Goal: Task Accomplishment & Management: Use online tool/utility

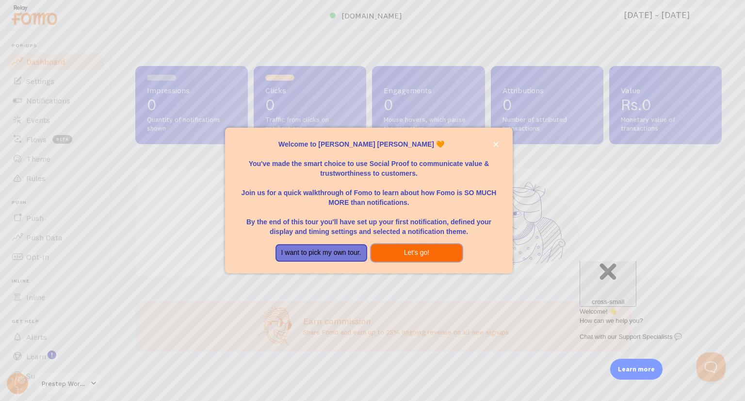
click at [411, 252] on button "Let's go!" at bounding box center [417, 252] width 92 height 17
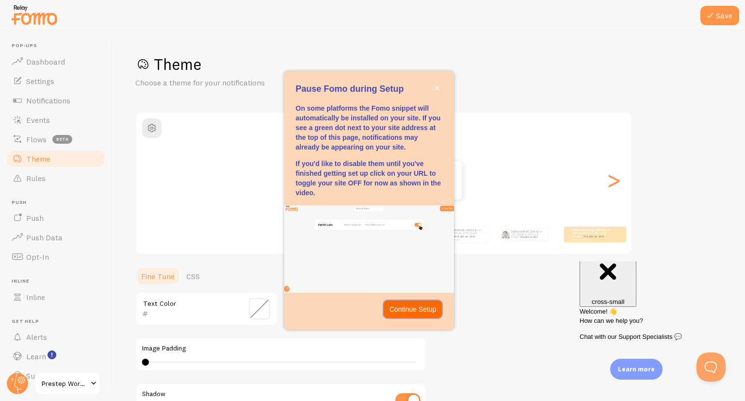
click at [419, 312] on p "Continue Setup" at bounding box center [412, 309] width 47 height 10
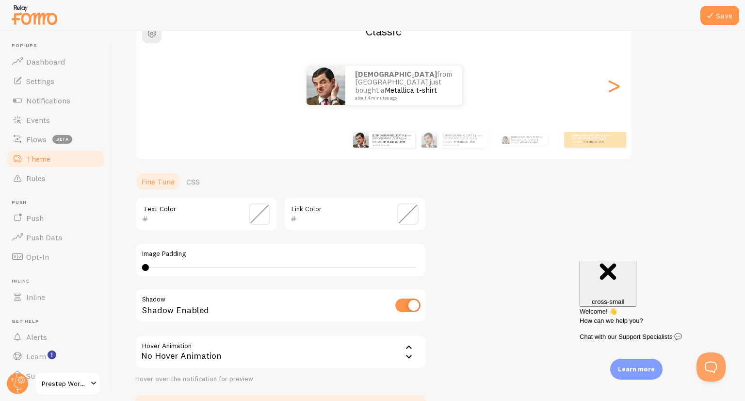
scroll to position [97, 0]
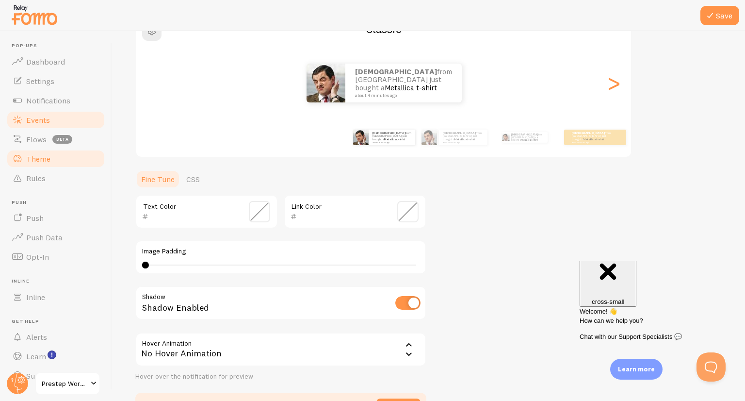
click at [64, 117] on link "Events" at bounding box center [56, 119] width 100 height 19
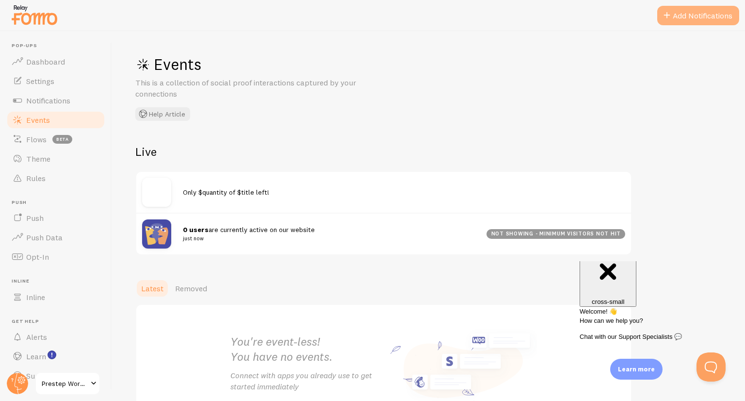
click at [674, 19] on button "Add Notifications" at bounding box center [698, 15] width 82 height 19
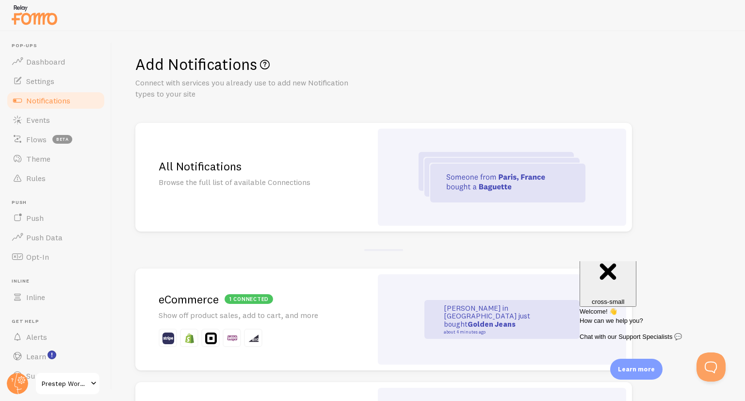
scroll to position [19, 0]
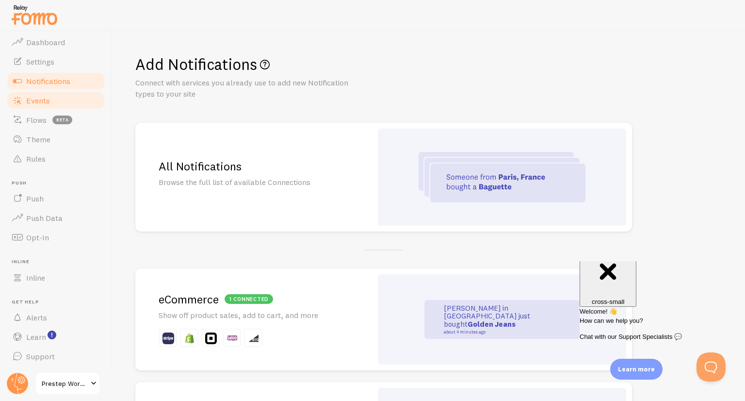
click at [74, 99] on link "Events" at bounding box center [56, 100] width 100 height 19
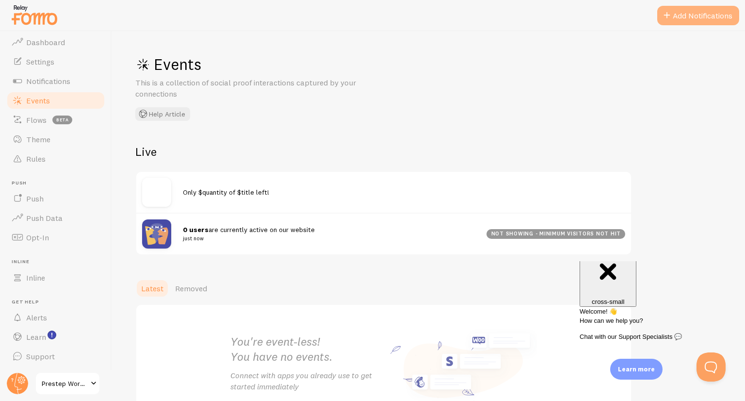
click at [681, 20] on button "Add Notifications" at bounding box center [698, 15] width 82 height 19
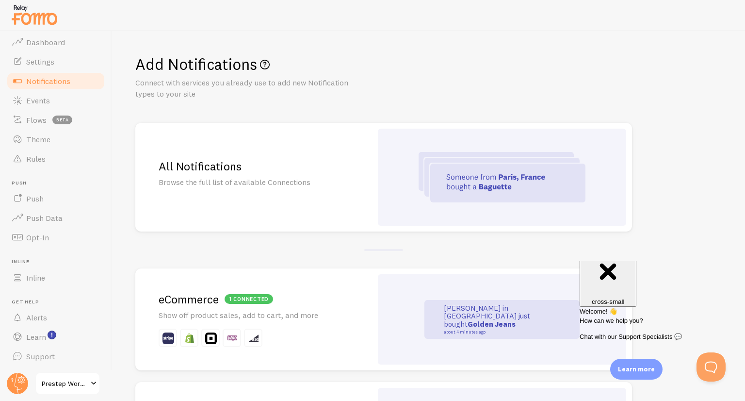
click at [264, 212] on div "All Notifications Browse the full list of available Connections" at bounding box center [253, 177] width 237 height 109
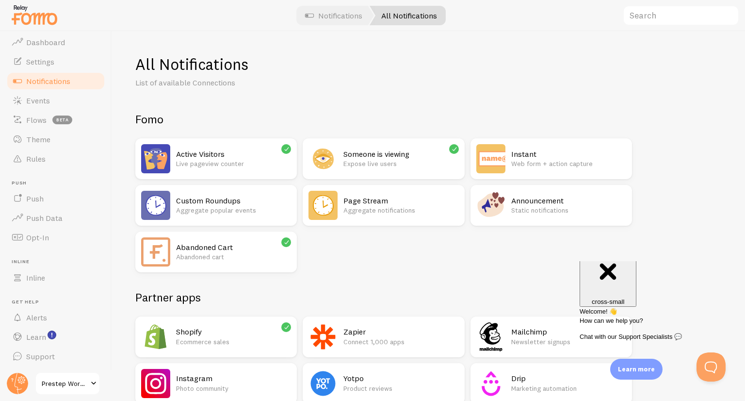
click at [351, 29] on div at bounding box center [372, 15] width 745 height 31
click at [364, 21] on link "Notifications" at bounding box center [333, 15] width 81 height 19
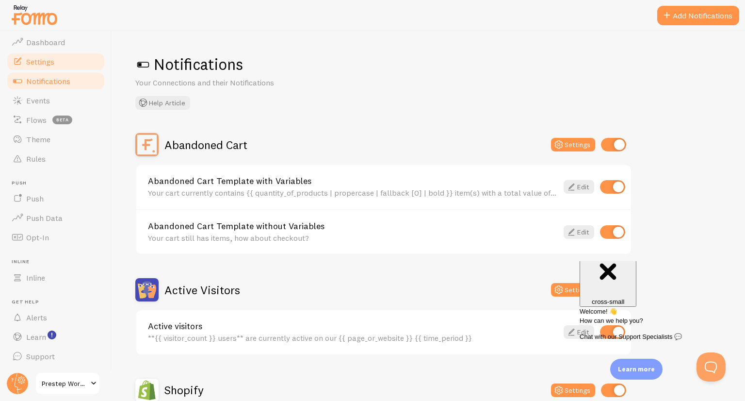
click at [83, 54] on link "Settings" at bounding box center [56, 61] width 100 height 19
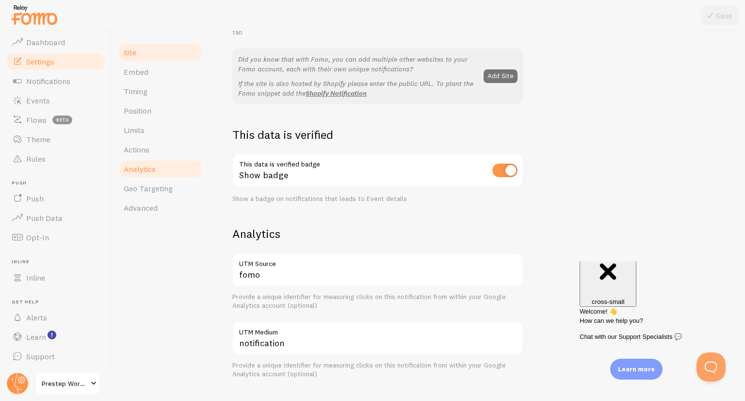
scroll to position [194, 0]
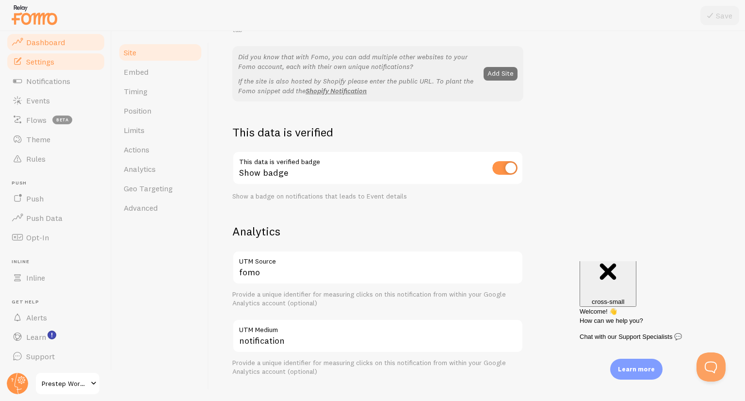
click at [58, 36] on link "Dashboard" at bounding box center [56, 41] width 100 height 19
